Goal: Task Accomplishment & Management: Manage account settings

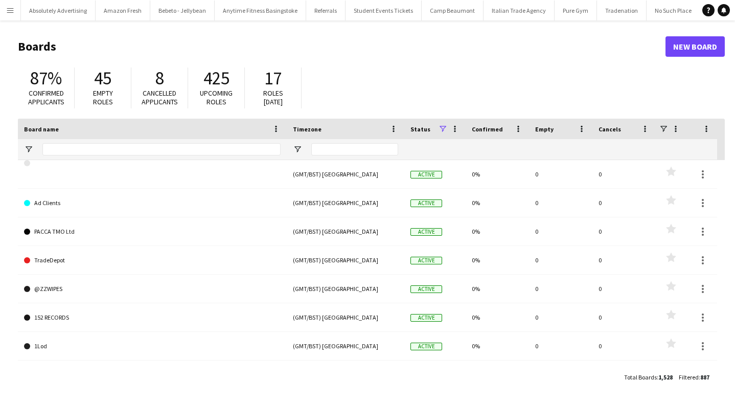
click at [8, 10] on app-icon "Menu" at bounding box center [10, 10] width 8 height 8
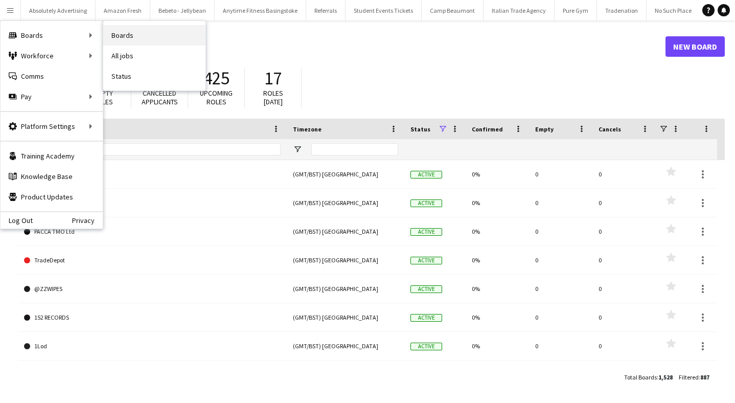
click at [137, 39] on link "Boards" at bounding box center [154, 35] width 102 height 20
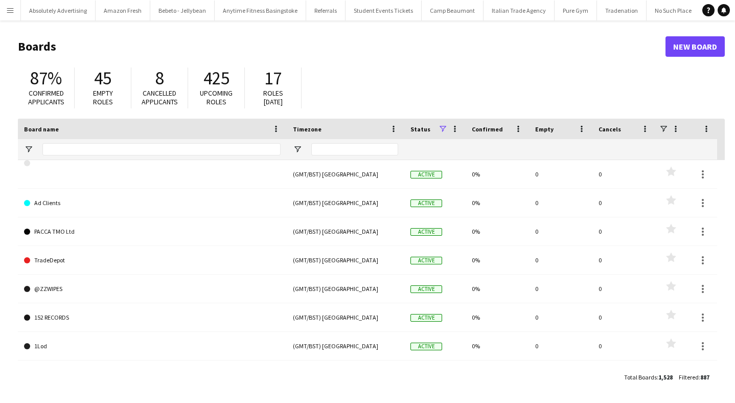
click at [13, 15] on button "Menu" at bounding box center [10, 10] width 20 height 20
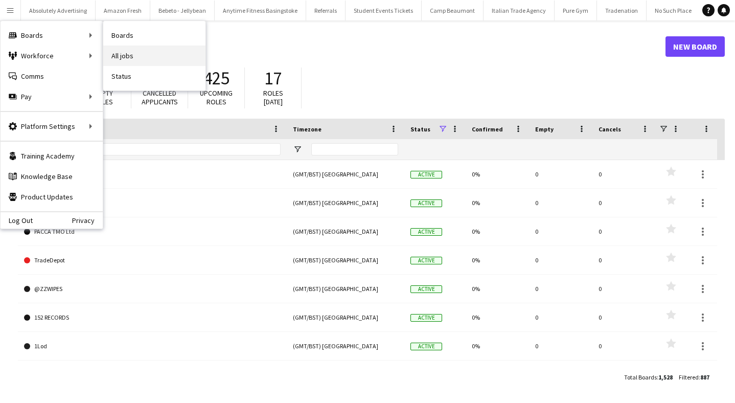
click at [139, 53] on link "All jobs" at bounding box center [154, 55] width 102 height 20
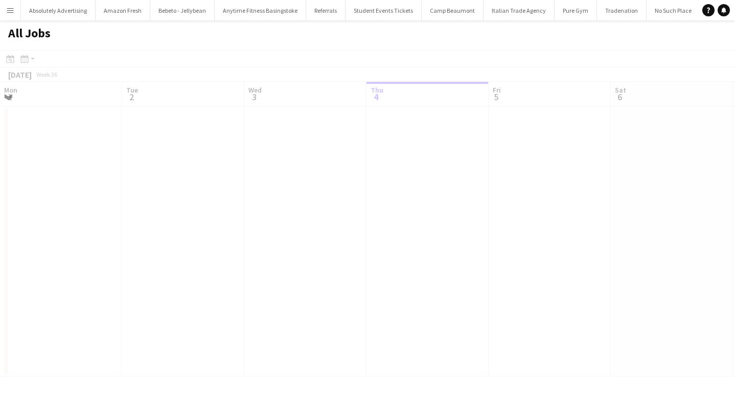
scroll to position [0, 244]
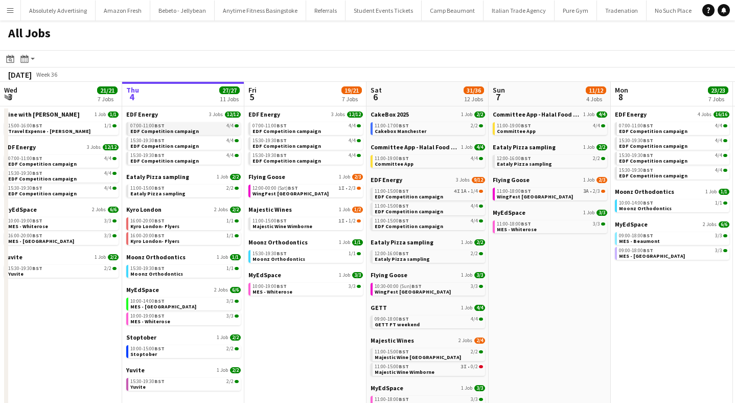
click at [171, 130] on span "EDF Competition campaign" at bounding box center [164, 131] width 68 height 7
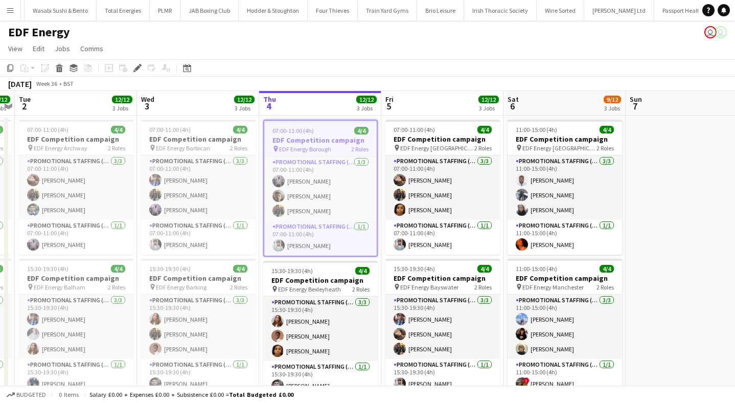
scroll to position [0, 35359]
click at [141, 68] on icon "Edit" at bounding box center [137, 68] width 8 height 8
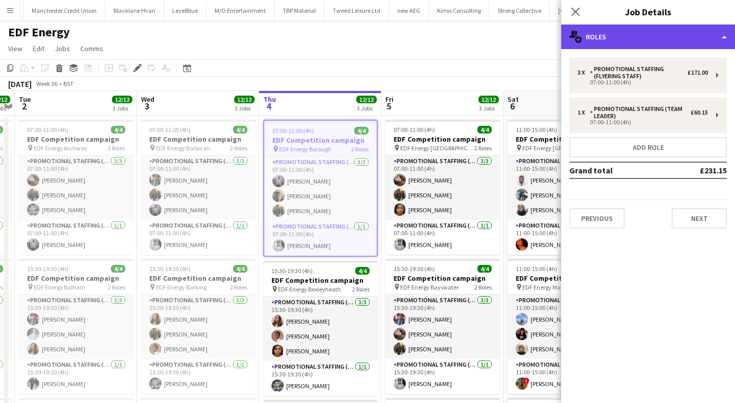
click at [629, 39] on div "multiple-users-add Roles" at bounding box center [648, 37] width 174 height 25
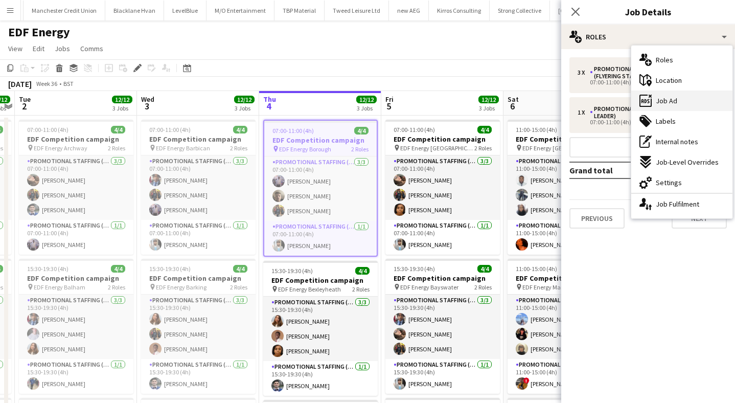
click at [675, 98] on span "Job Ad" at bounding box center [666, 100] width 21 height 9
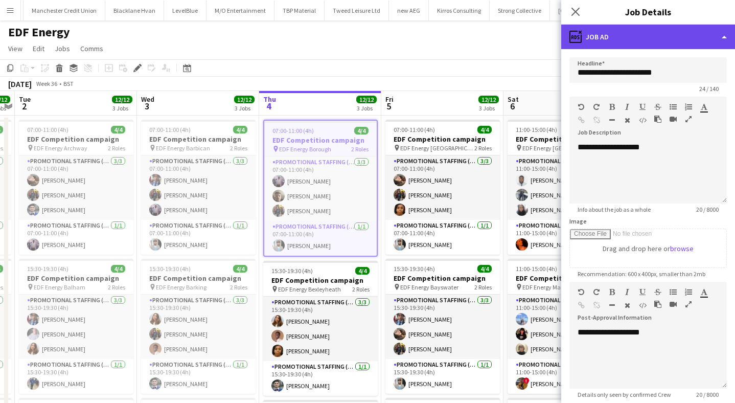
click at [652, 44] on div "ads-window Job Ad" at bounding box center [648, 37] width 174 height 25
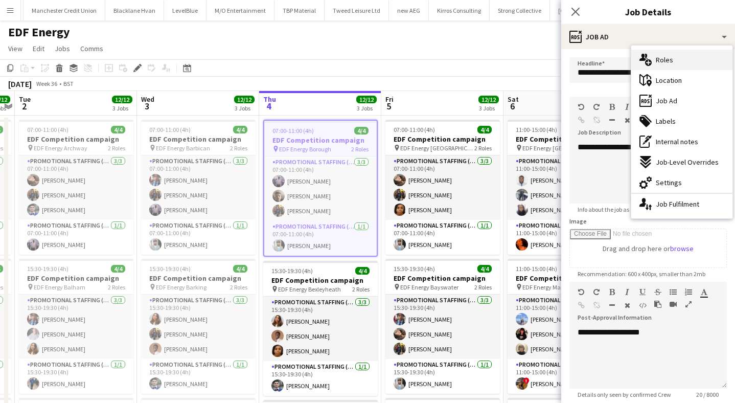
click at [660, 54] on div "multiple-users-add Roles" at bounding box center [681, 60] width 101 height 20
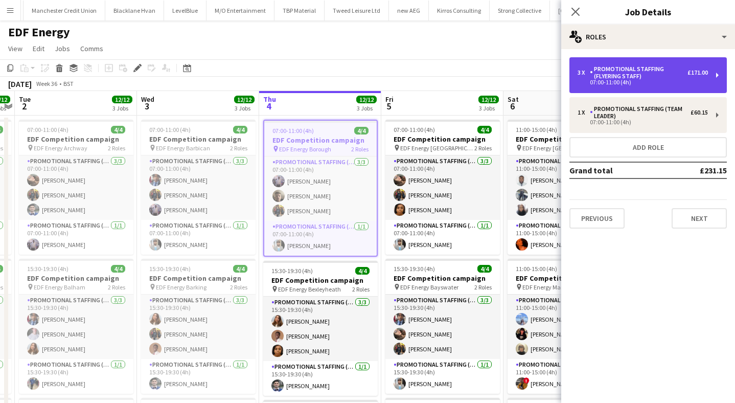
click at [632, 74] on div "Promotional Staffing (Flyering Staff)" at bounding box center [639, 72] width 98 height 14
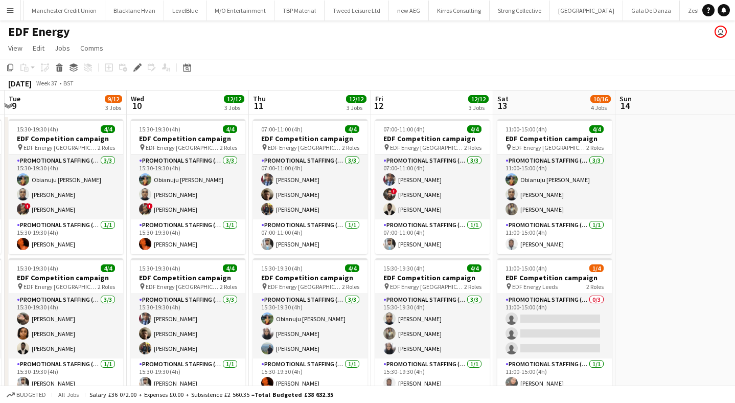
scroll to position [0, 236]
